Goal: Communication & Community: Answer question/provide support

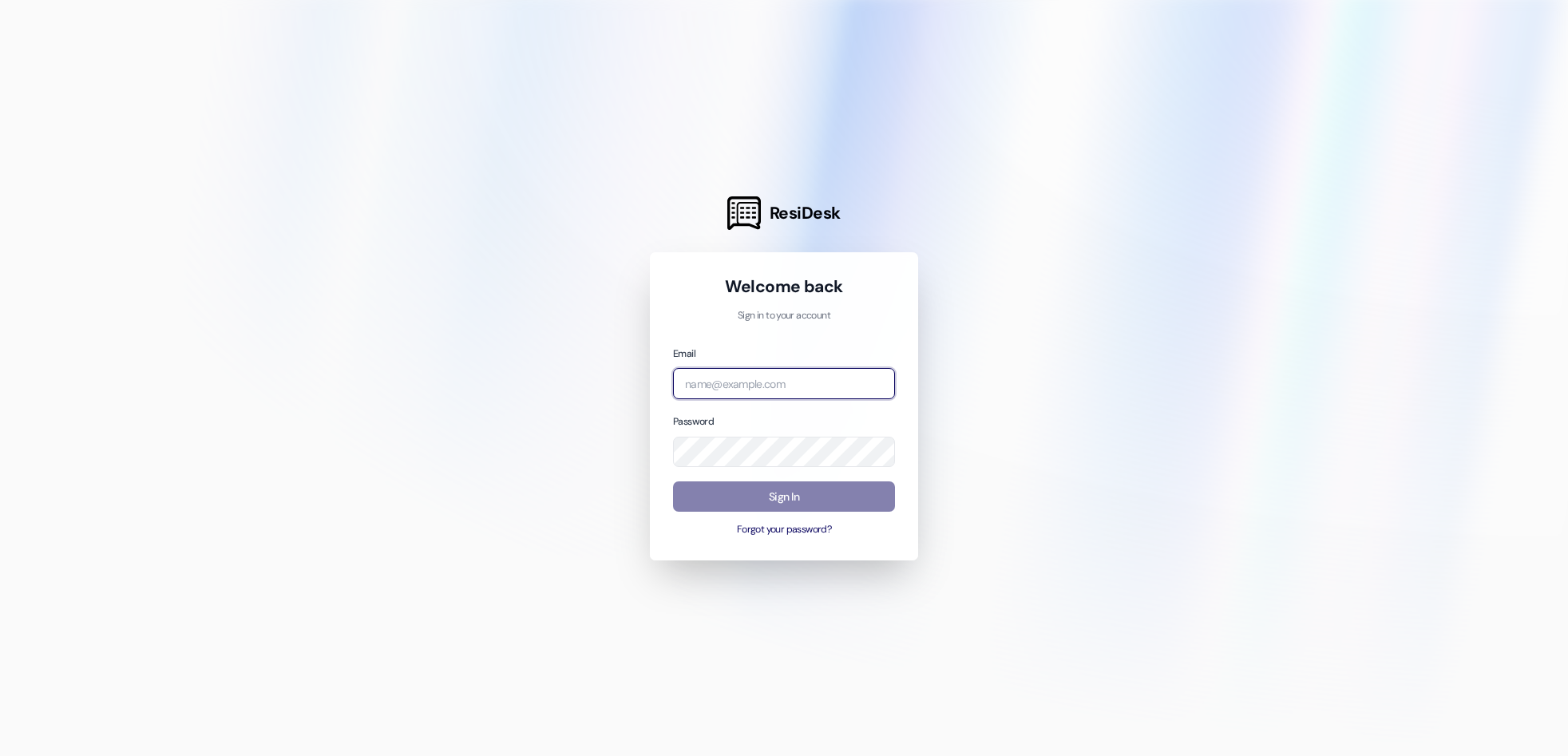
type input "[EMAIL_ADDRESS][DOMAIN_NAME]"
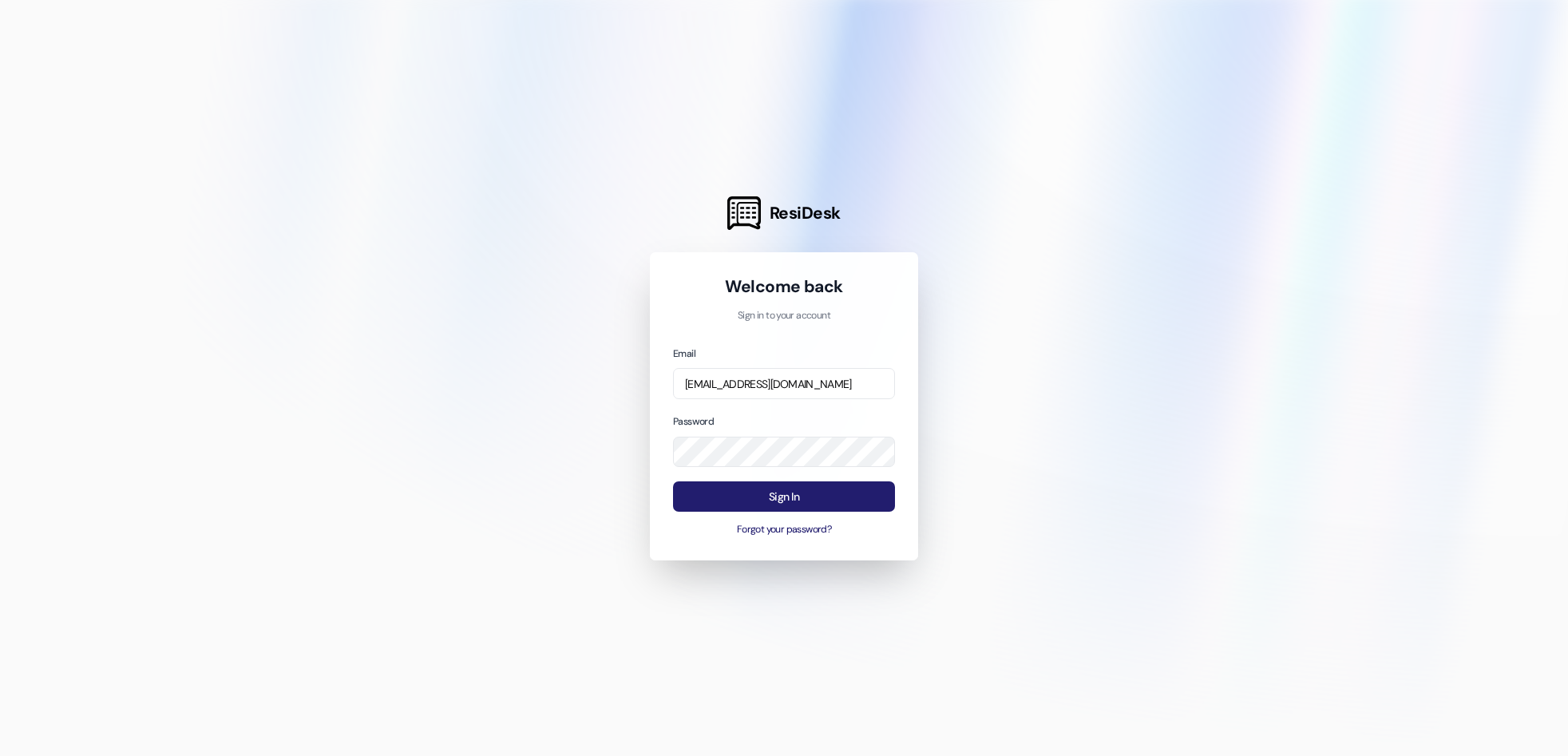
click at [723, 497] on button "Sign In" at bounding box center [783, 497] width 222 height 31
click at [780, 497] on button "Sign In" at bounding box center [783, 497] width 222 height 31
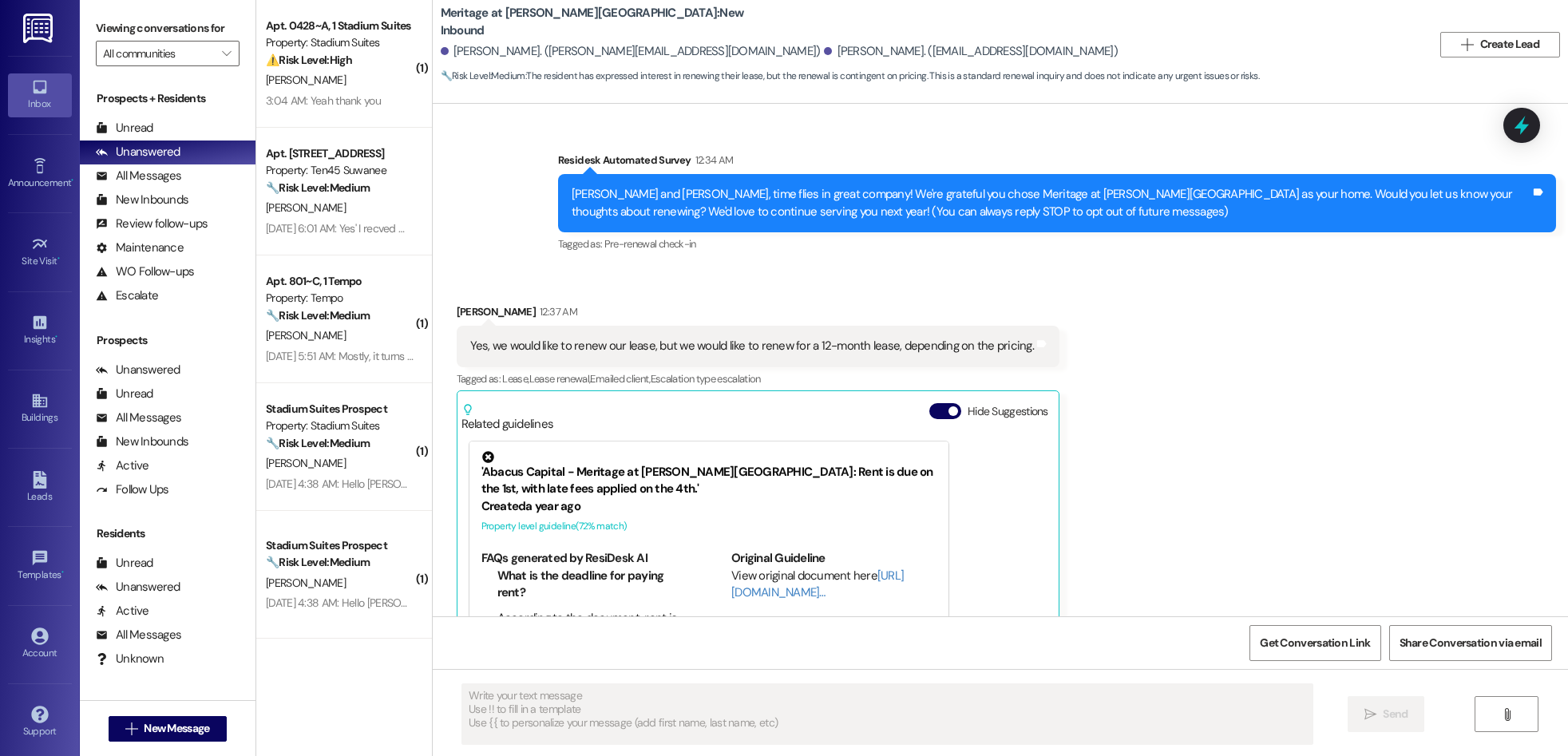
type textarea "Fetching suggested responses. Please feel free to read through the conversation…"
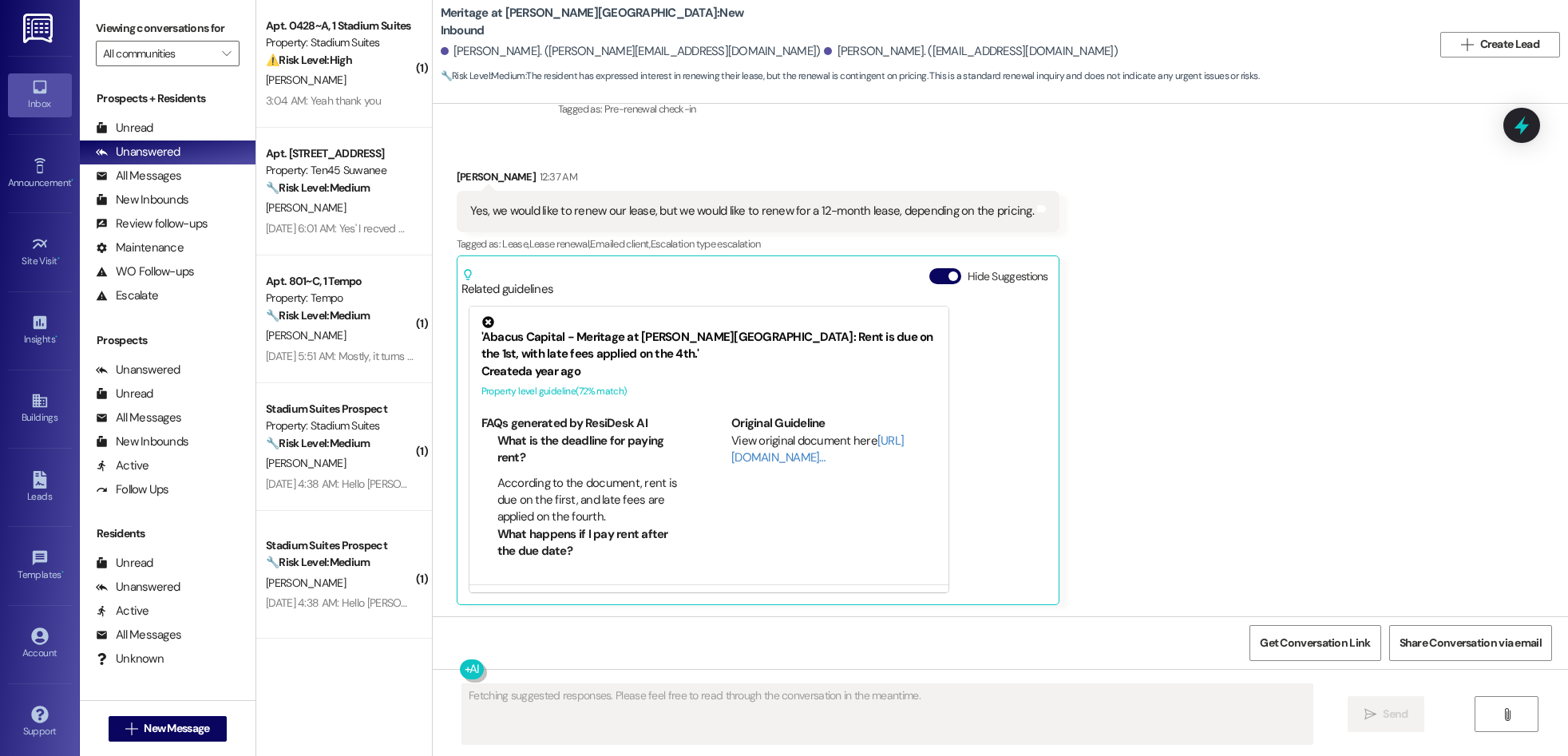
scroll to position [312, 0]
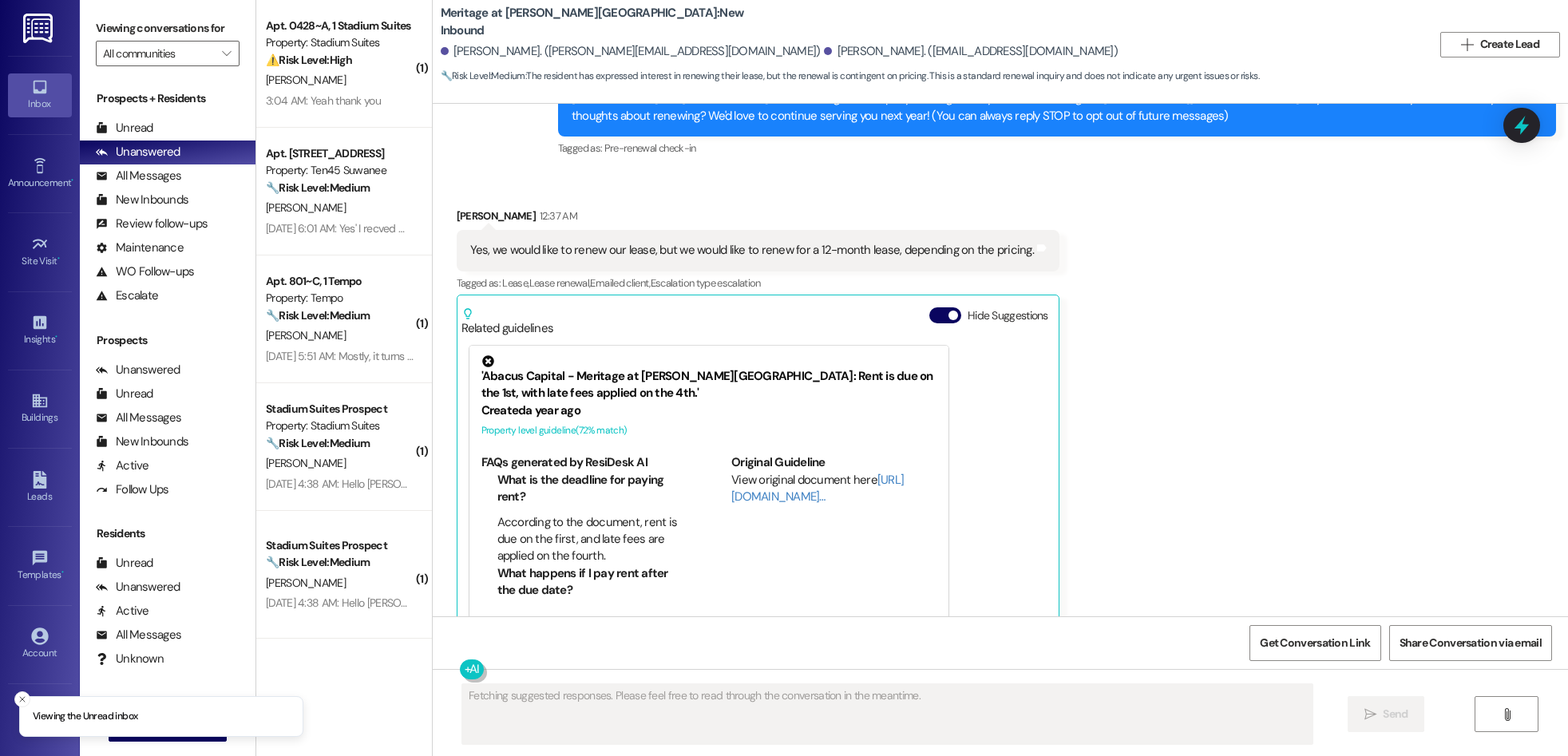
scroll to position [312, 0]
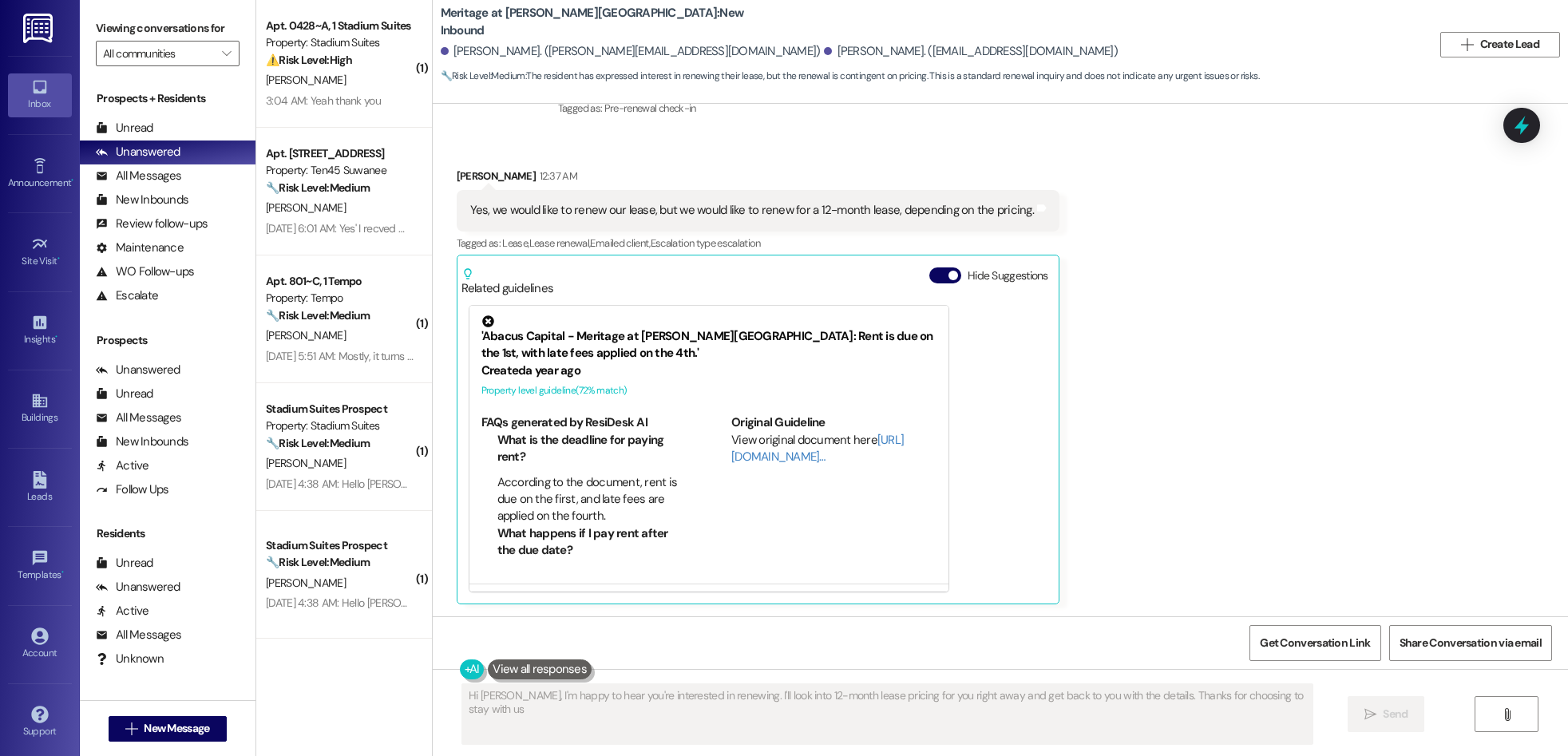
type textarea "Hi Mark, I'm happy to hear you're interested in renewing. I'll look into 12-mon…"
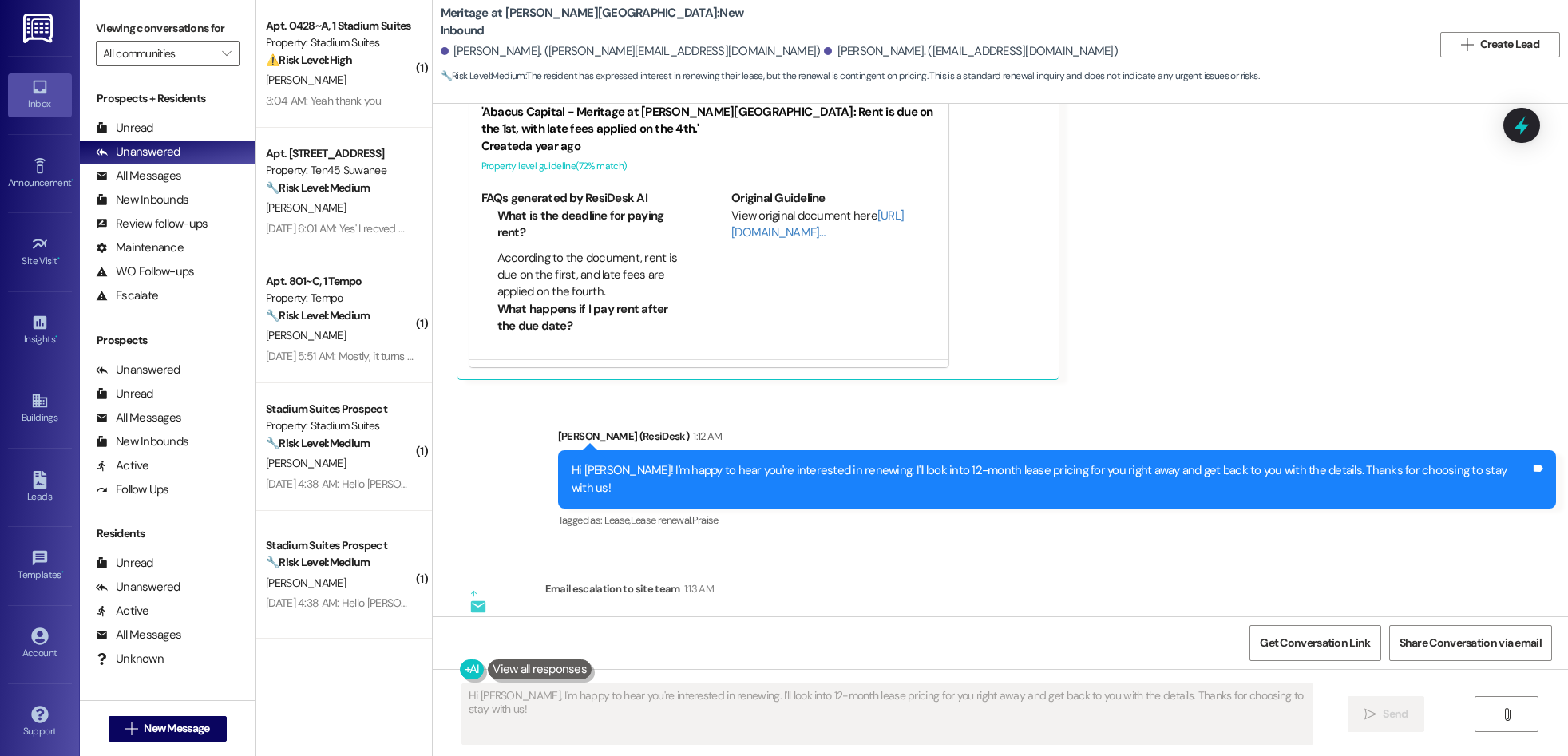
scroll to position [627, 0]
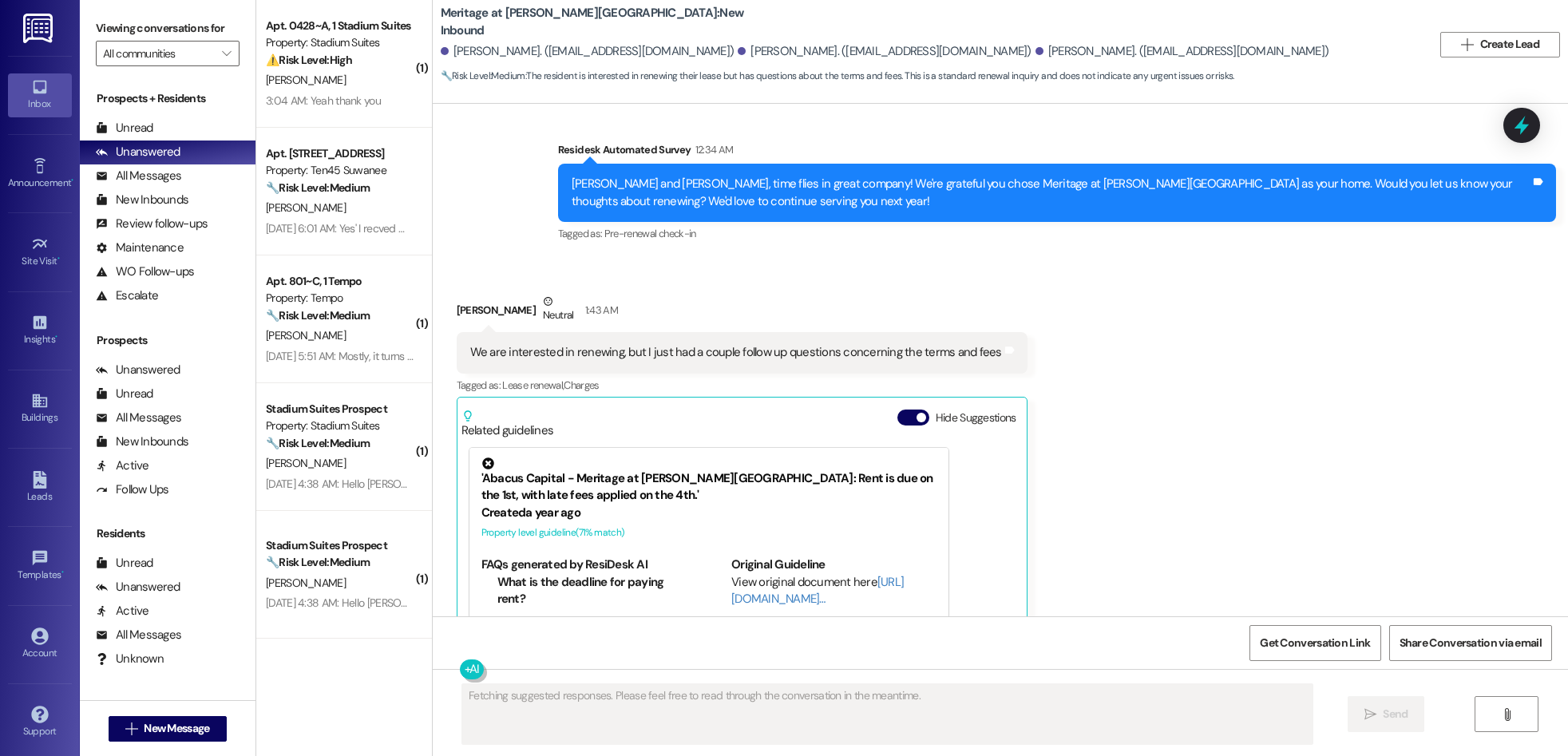
scroll to position [3060, 0]
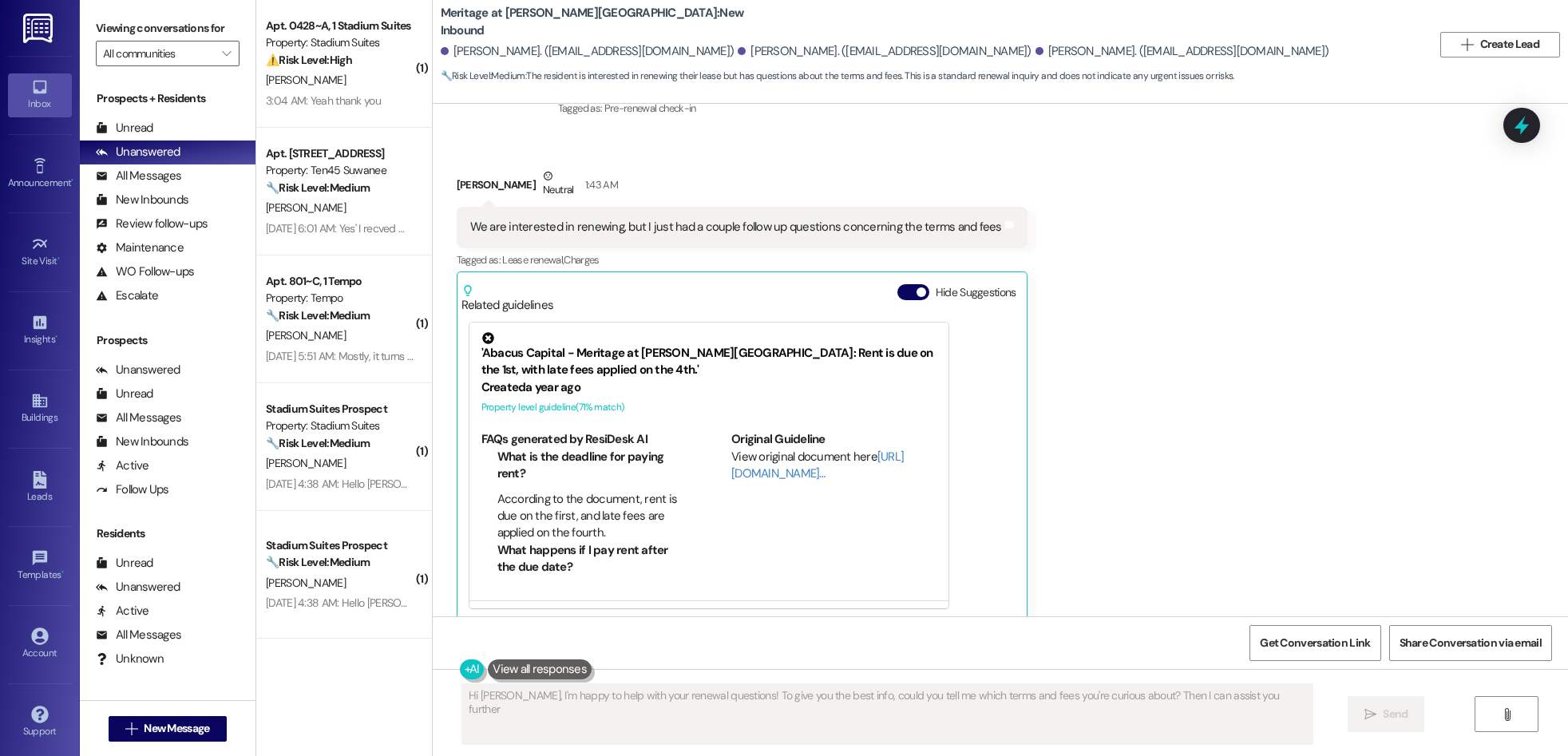
type textarea "Hi [PERSON_NAME], I'm happy to help with your renewal questions! To give you th…"
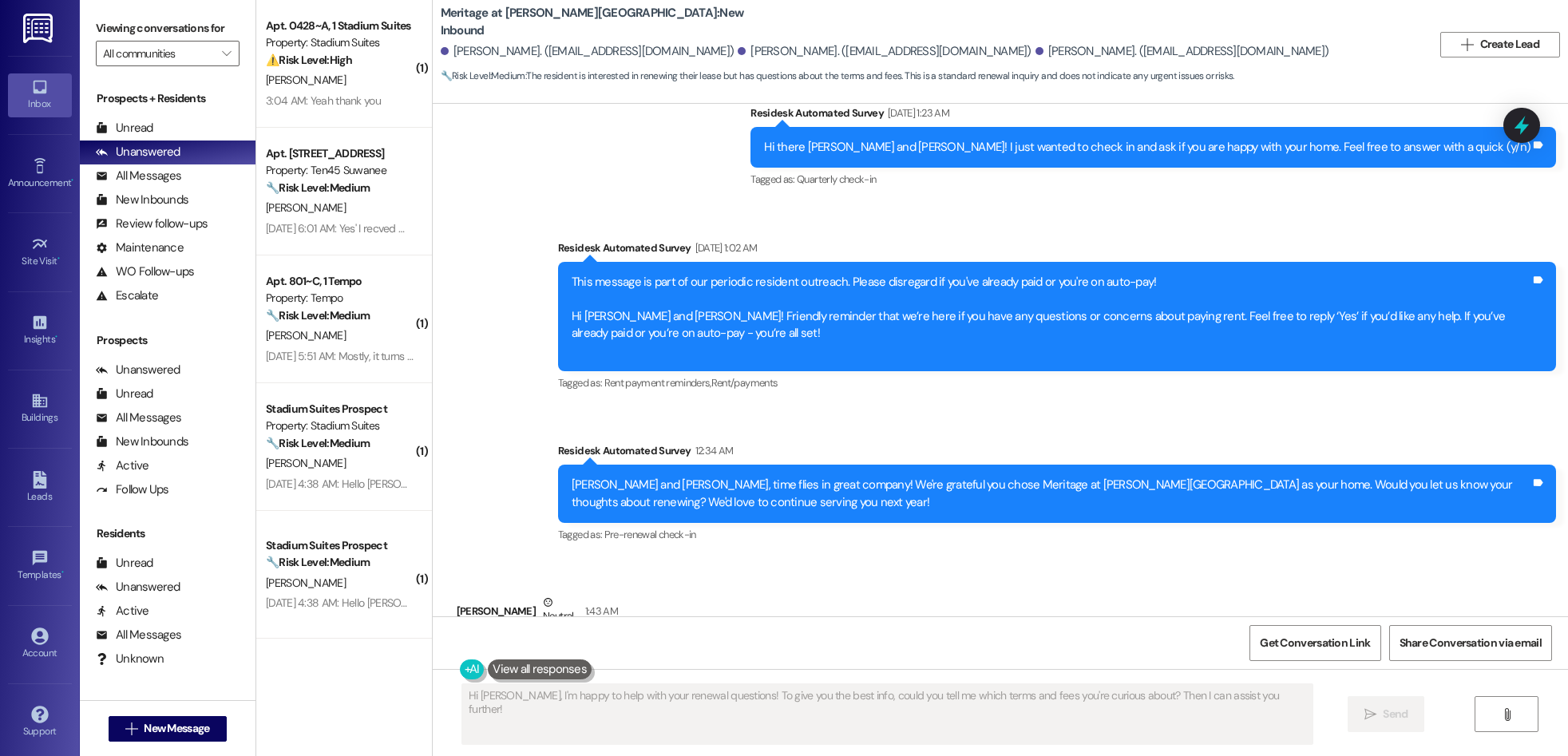
scroll to position [2633, 0]
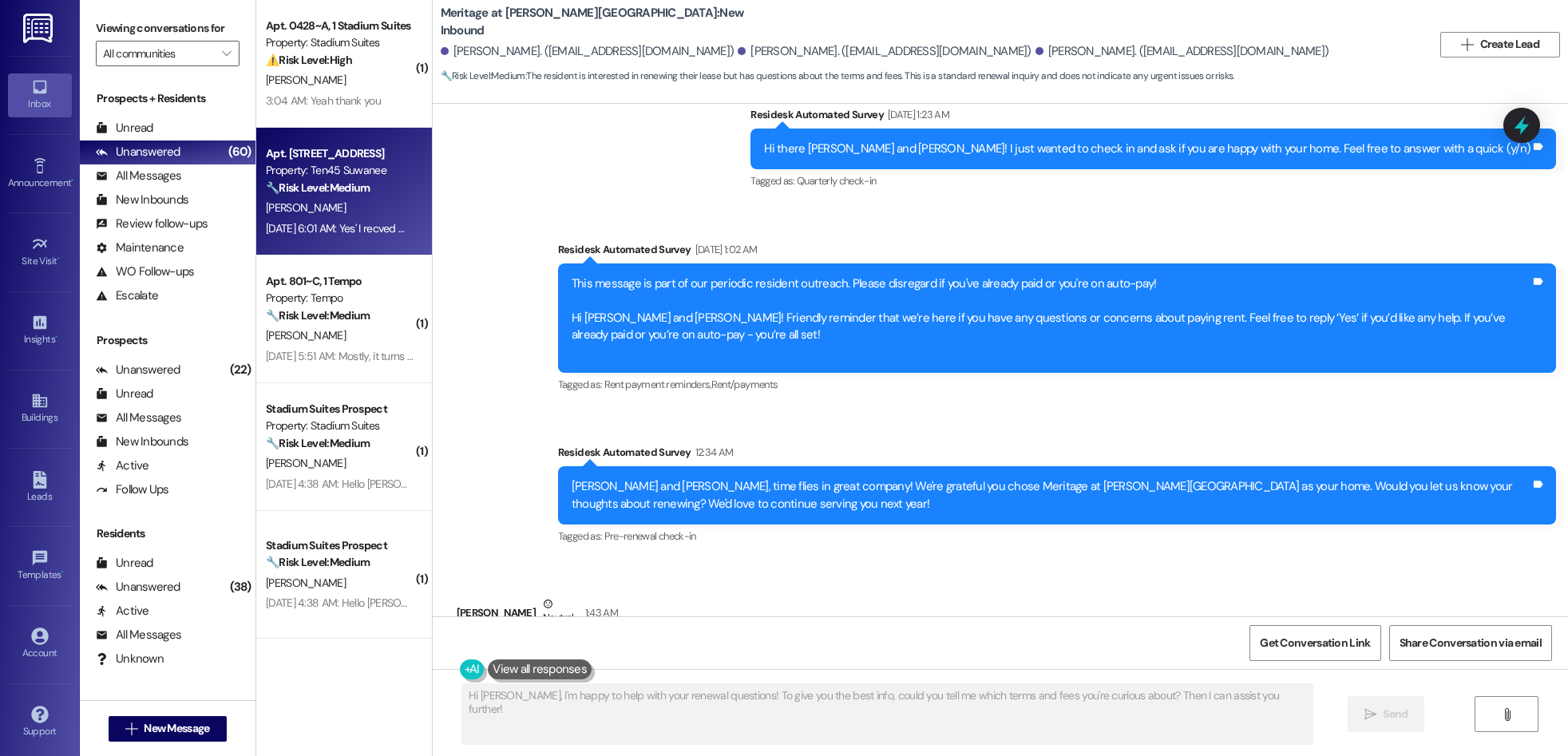
click at [359, 153] on div "Apt. [STREET_ADDRESS]" at bounding box center [339, 154] width 148 height 17
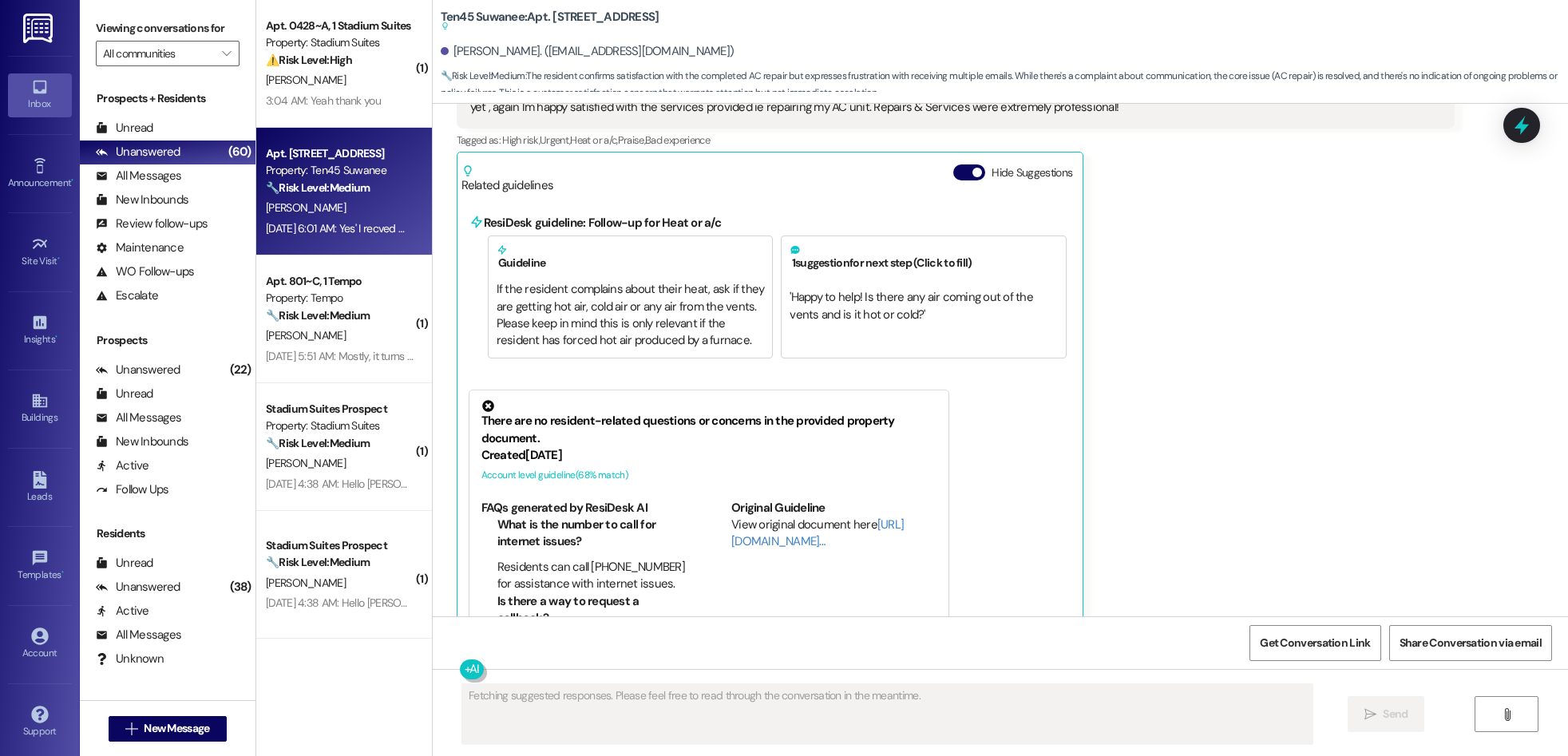
scroll to position [1075, 0]
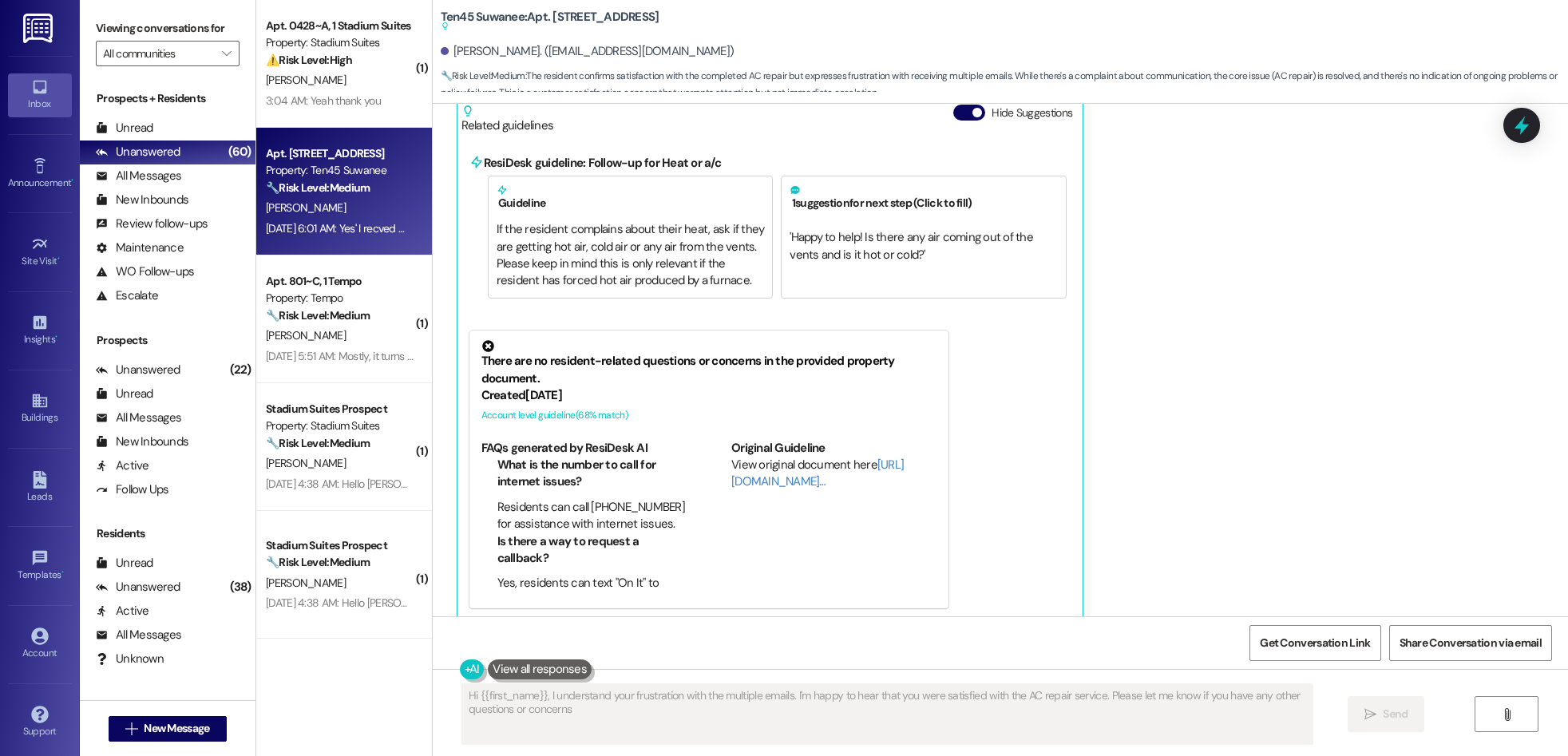
type textarea "Hi {{first_name}}, I understand your frustration with the multiple emails. I'm …"
